Goal: Task Accomplishment & Management: Use online tool/utility

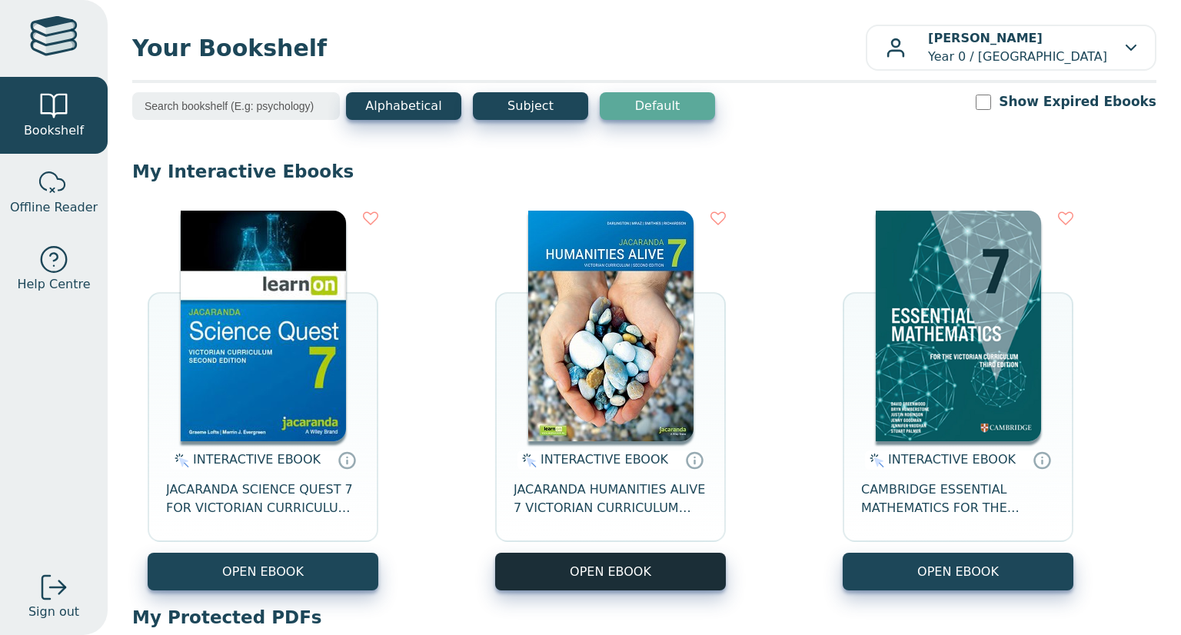
click at [587, 554] on button "OPEN EBOOK" at bounding box center [610, 572] width 231 height 38
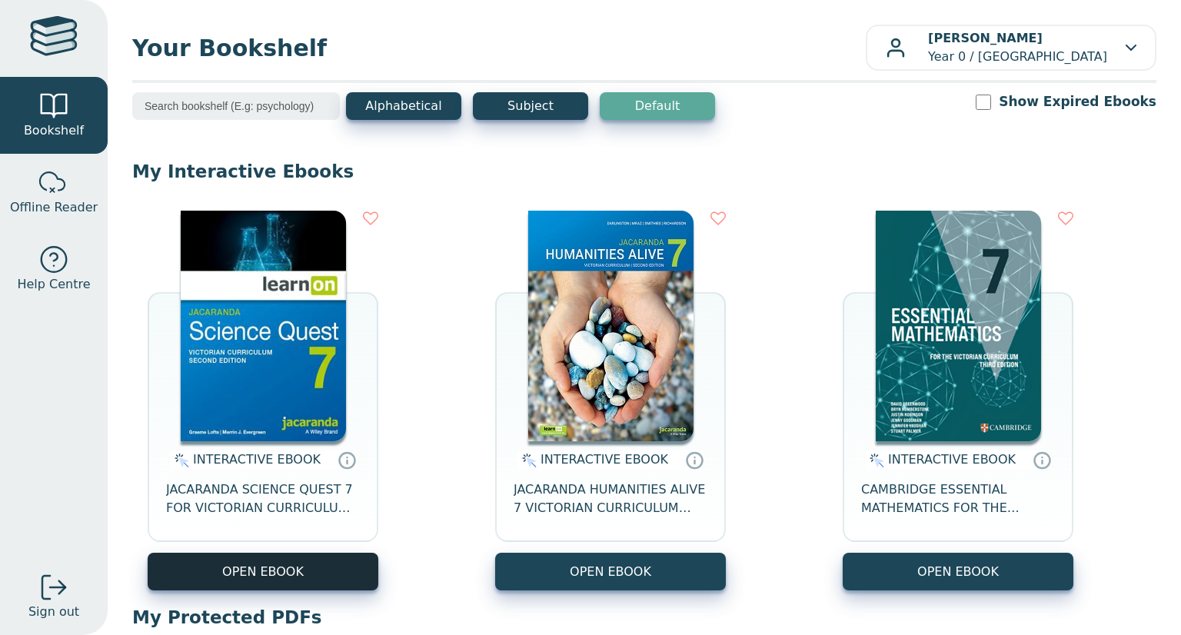
click at [311, 588] on button "OPEN EBOOK" at bounding box center [263, 572] width 231 height 38
